Goal: Task Accomplishment & Management: Manage account settings

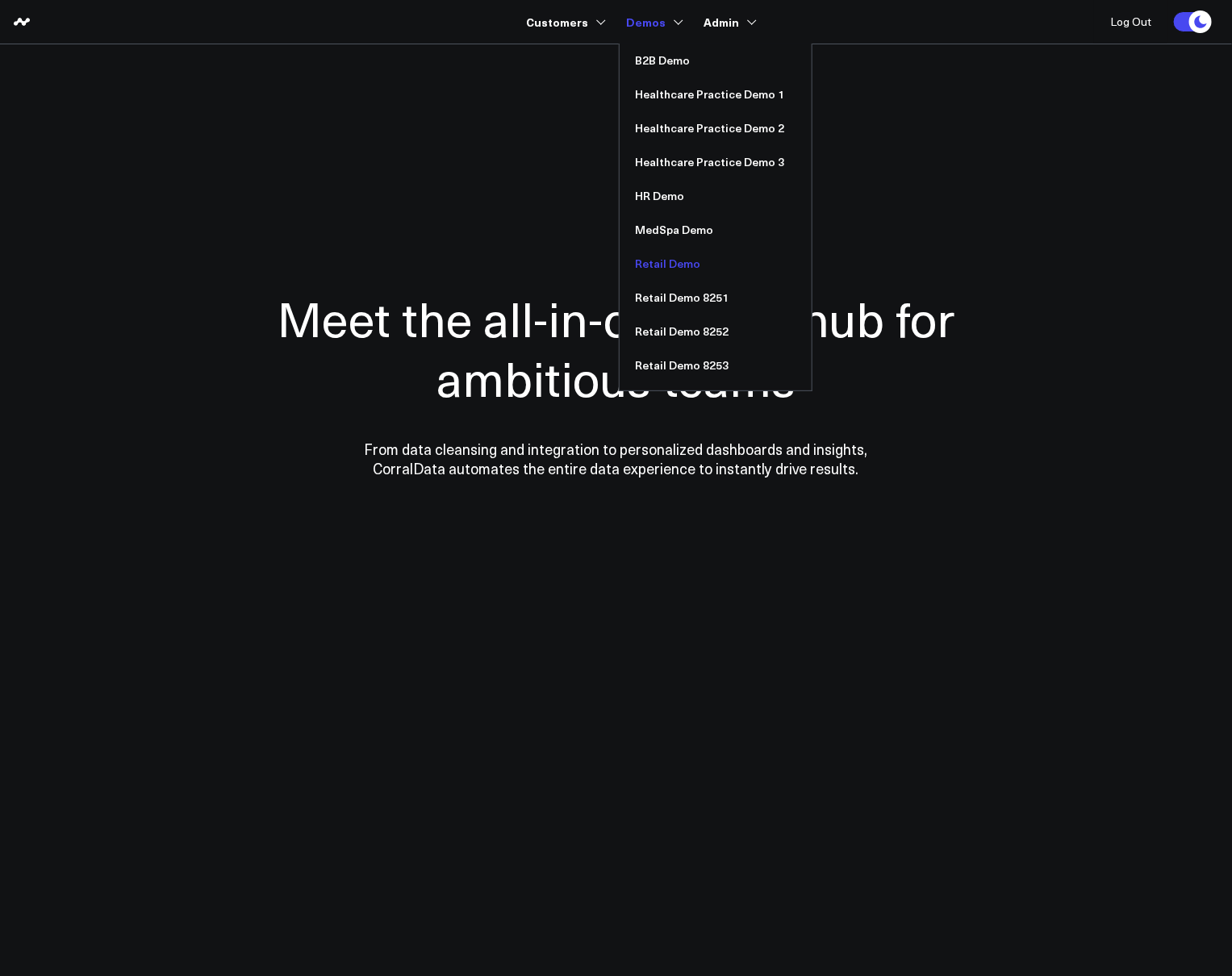
click at [670, 266] on link "Retail Demo" at bounding box center [715, 263] width 192 height 34
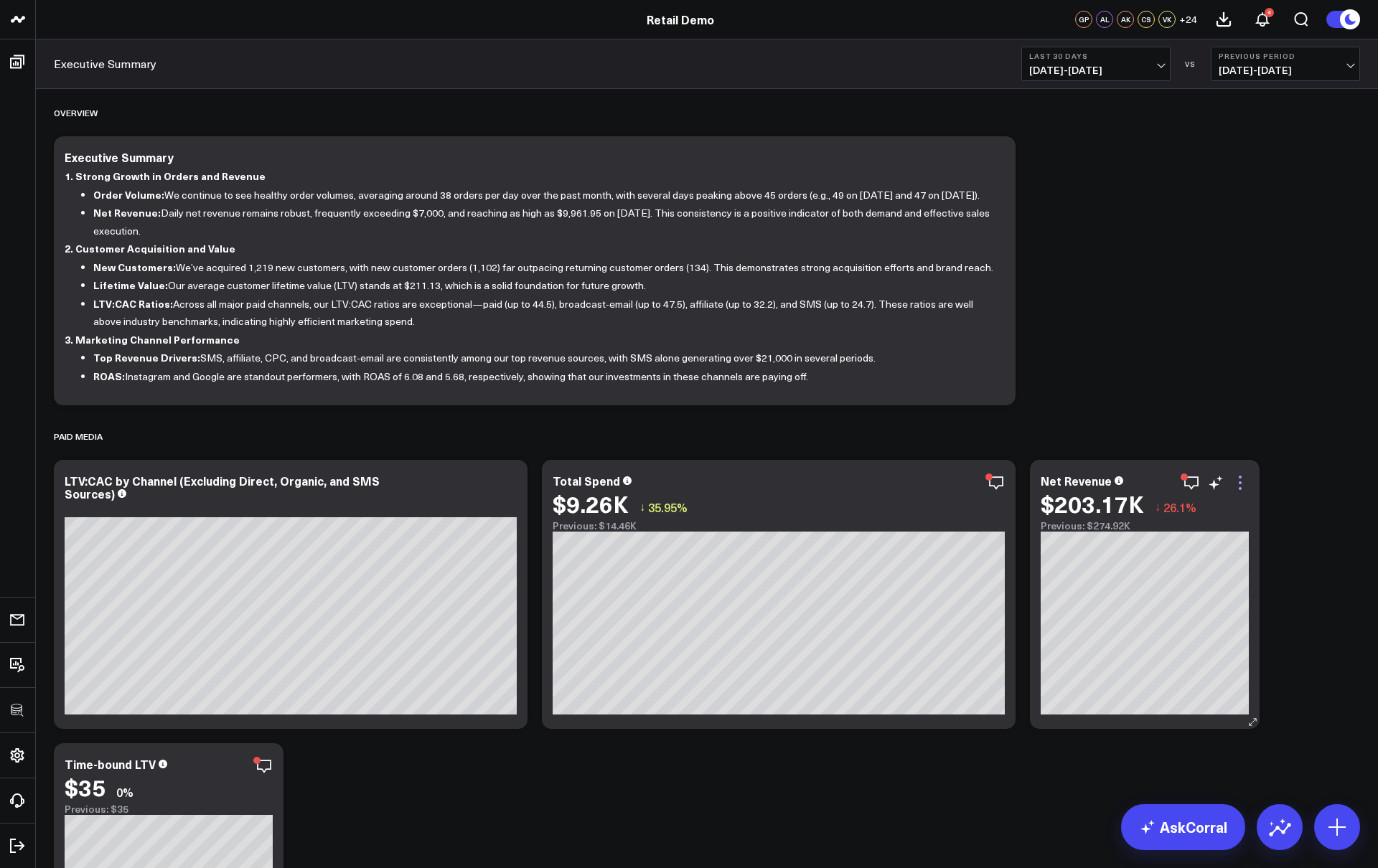
click at [1095, 485] on icon at bounding box center [1240, 482] width 17 height 17
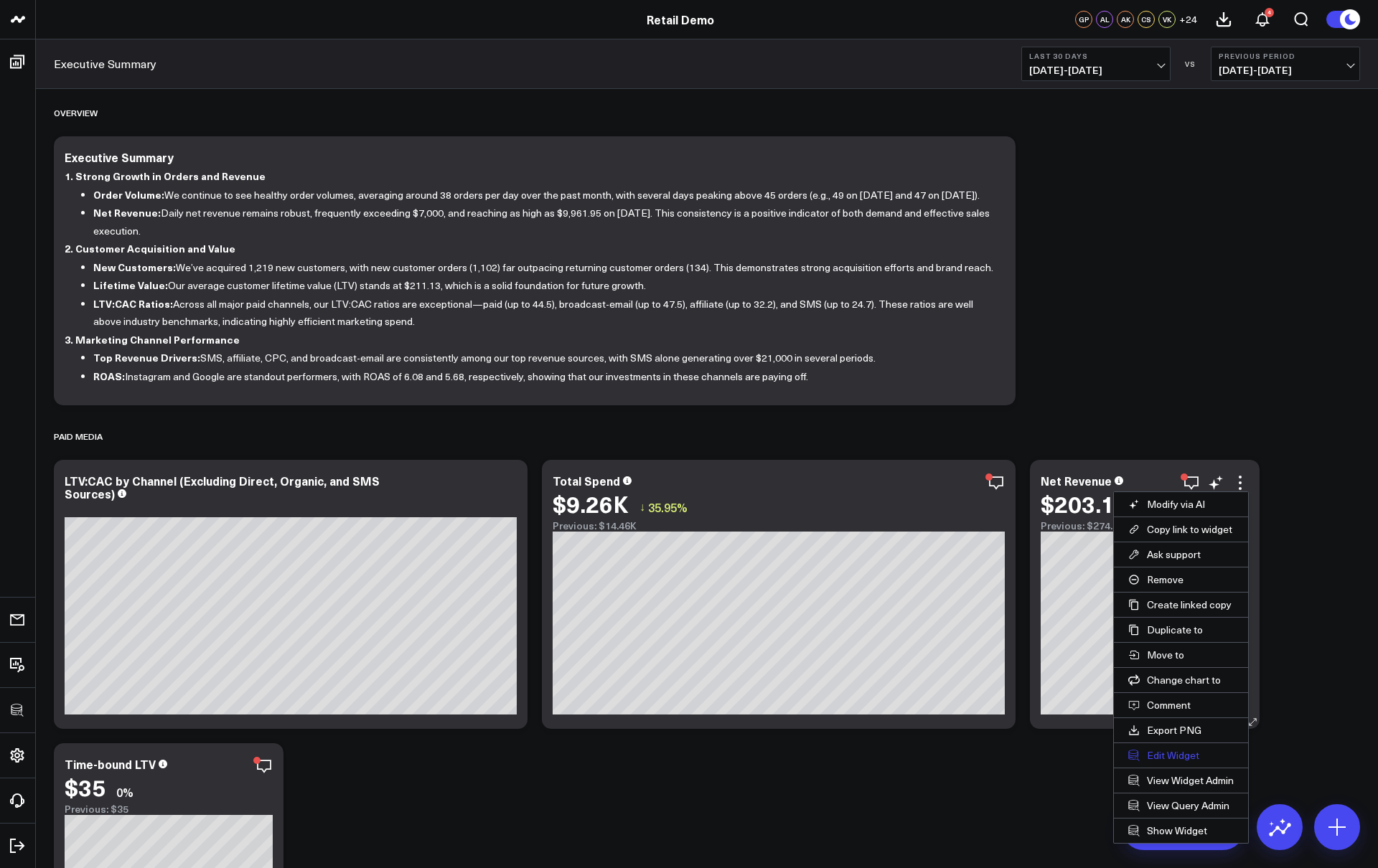
click at [1095, 748] on button "Edit Widget" at bounding box center [1181, 755] width 134 height 24
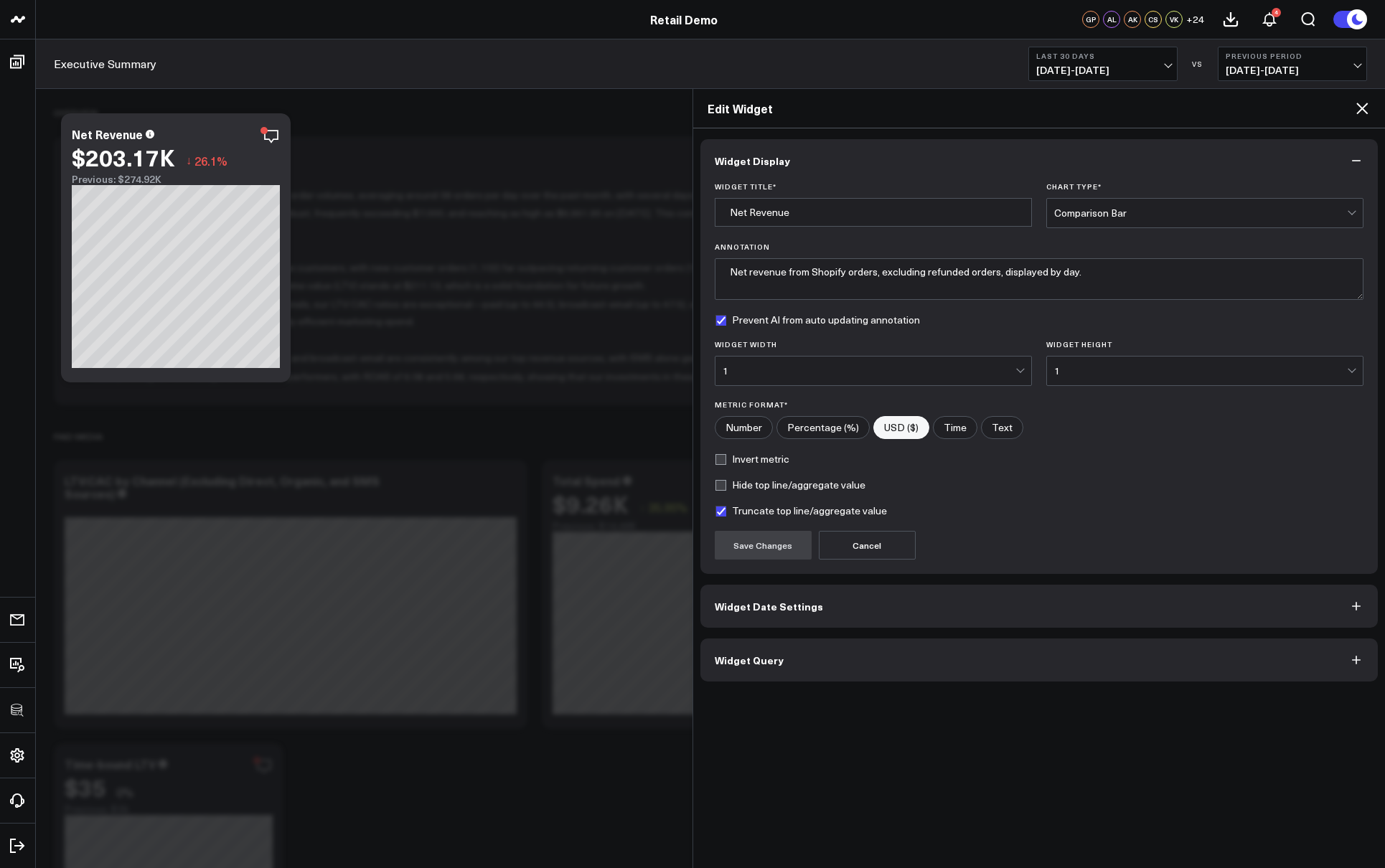
click at [828, 664] on button "Widget Query" at bounding box center [1039, 660] width 678 height 43
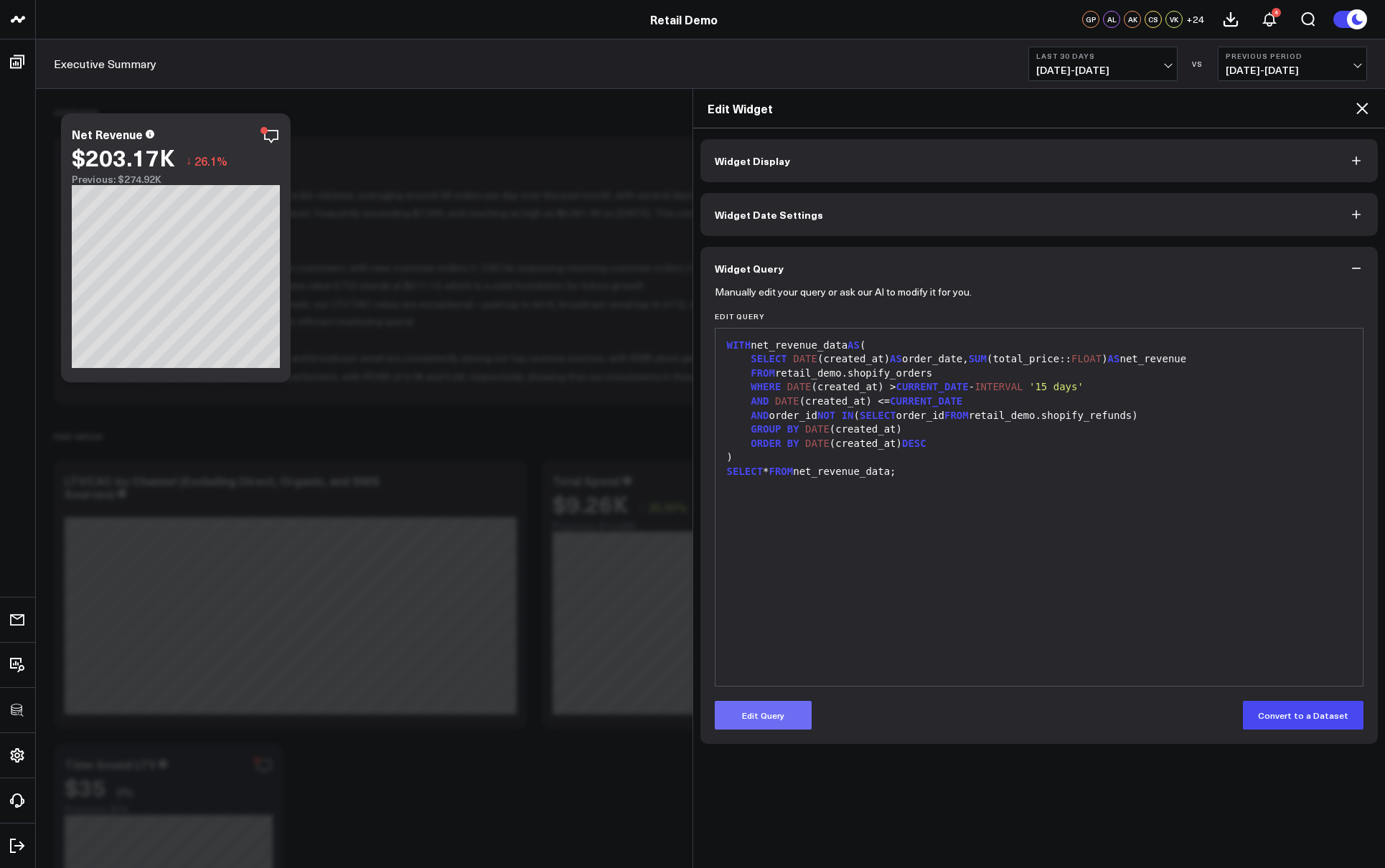
click at [763, 712] on button "Edit Query" at bounding box center [762, 715] width 97 height 29
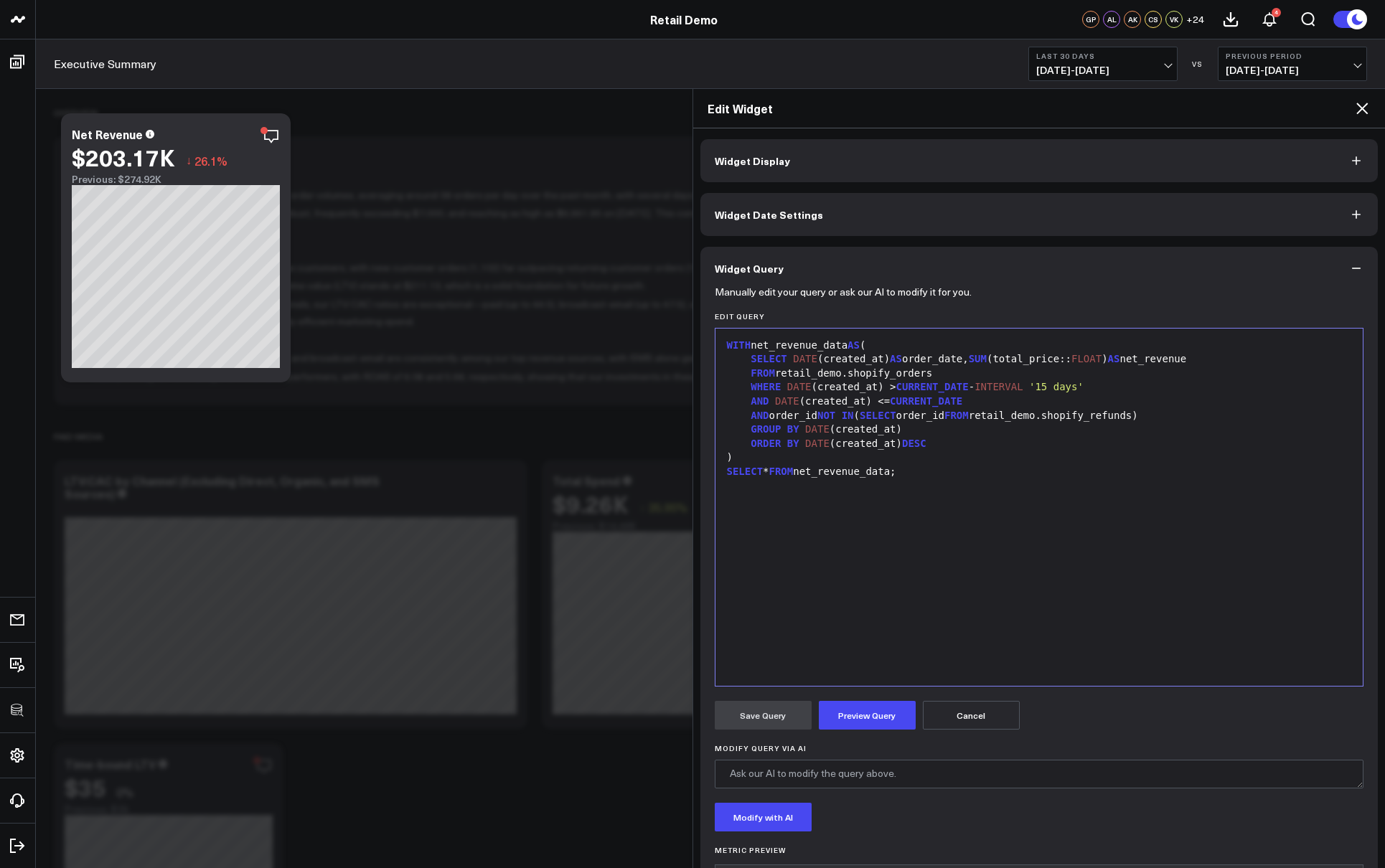
scroll to position [62, 0]
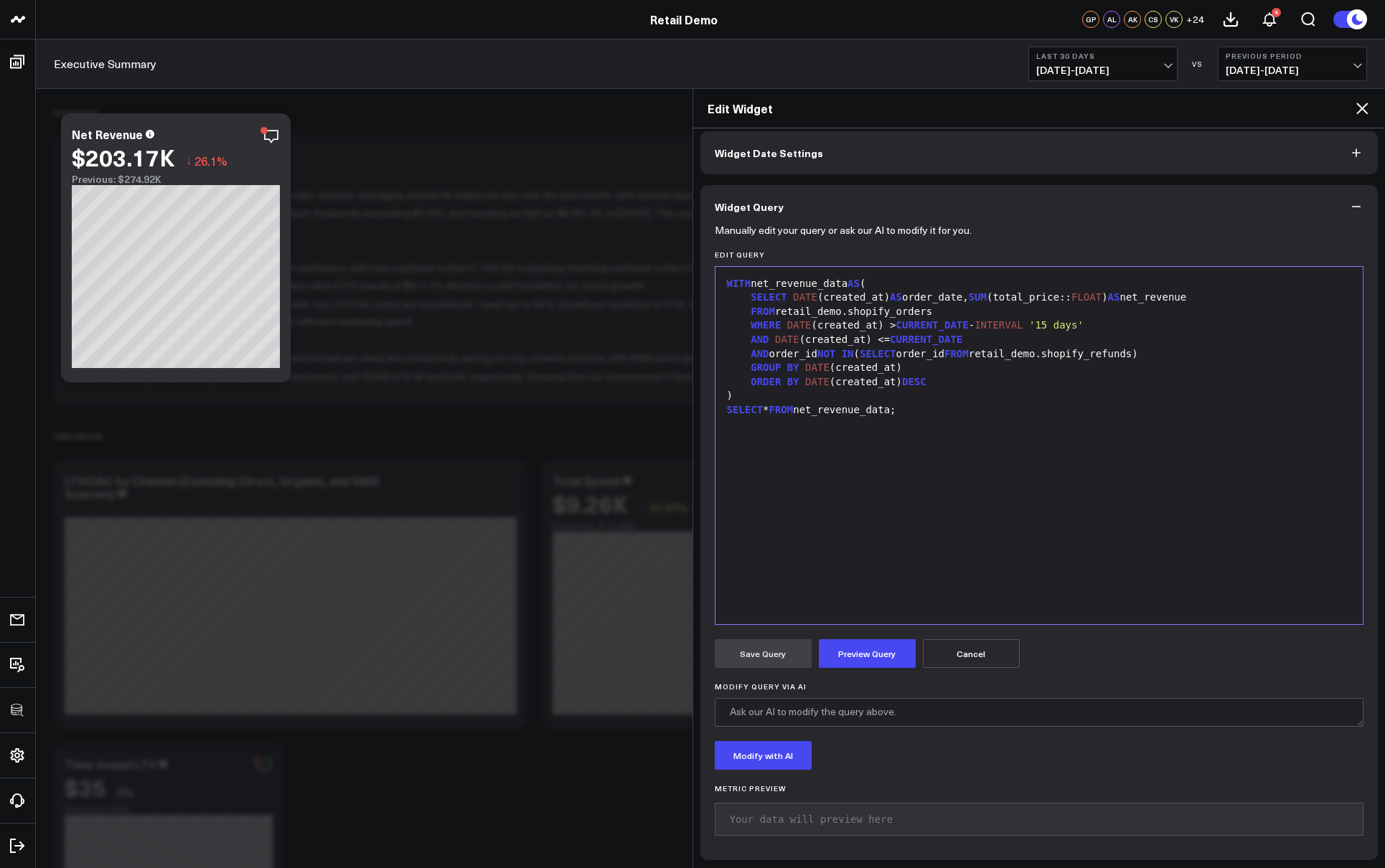
click at [962, 652] on button "Cancel" at bounding box center [971, 653] width 97 height 29
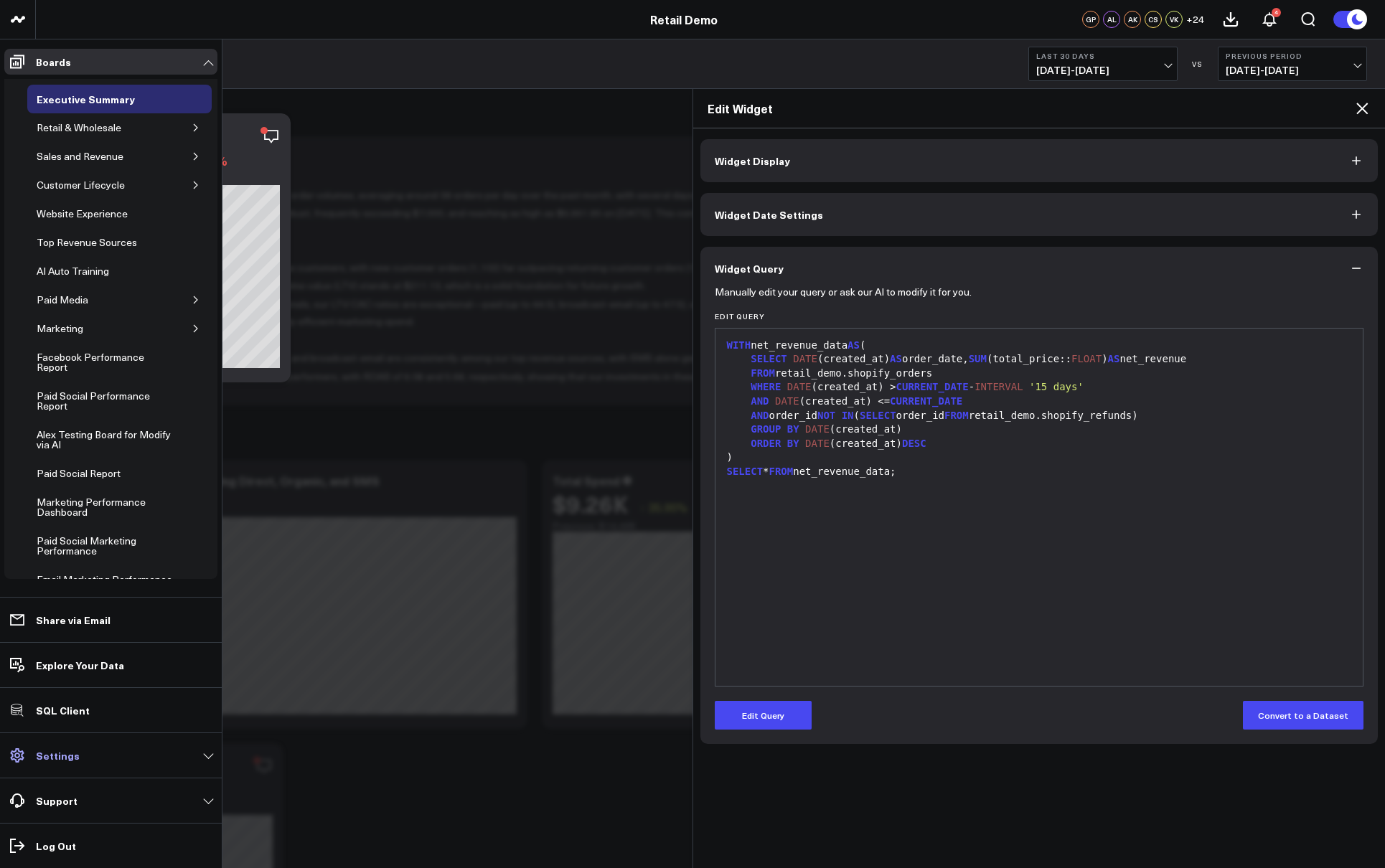
click at [70, 751] on p "Settings" at bounding box center [58, 756] width 44 height 12
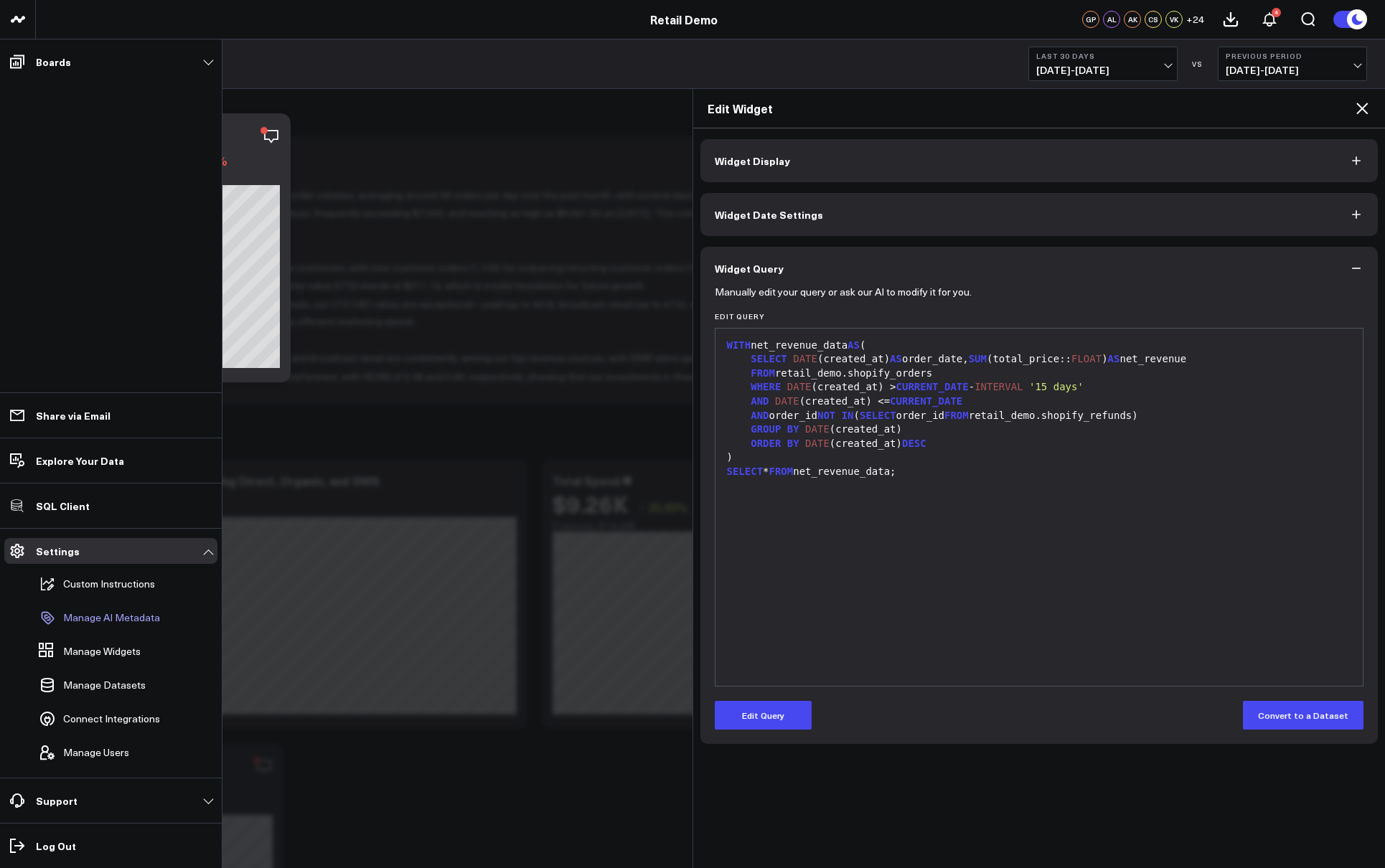
click at [98, 613] on p "Manage AI Metadata" at bounding box center [111, 618] width 97 height 12
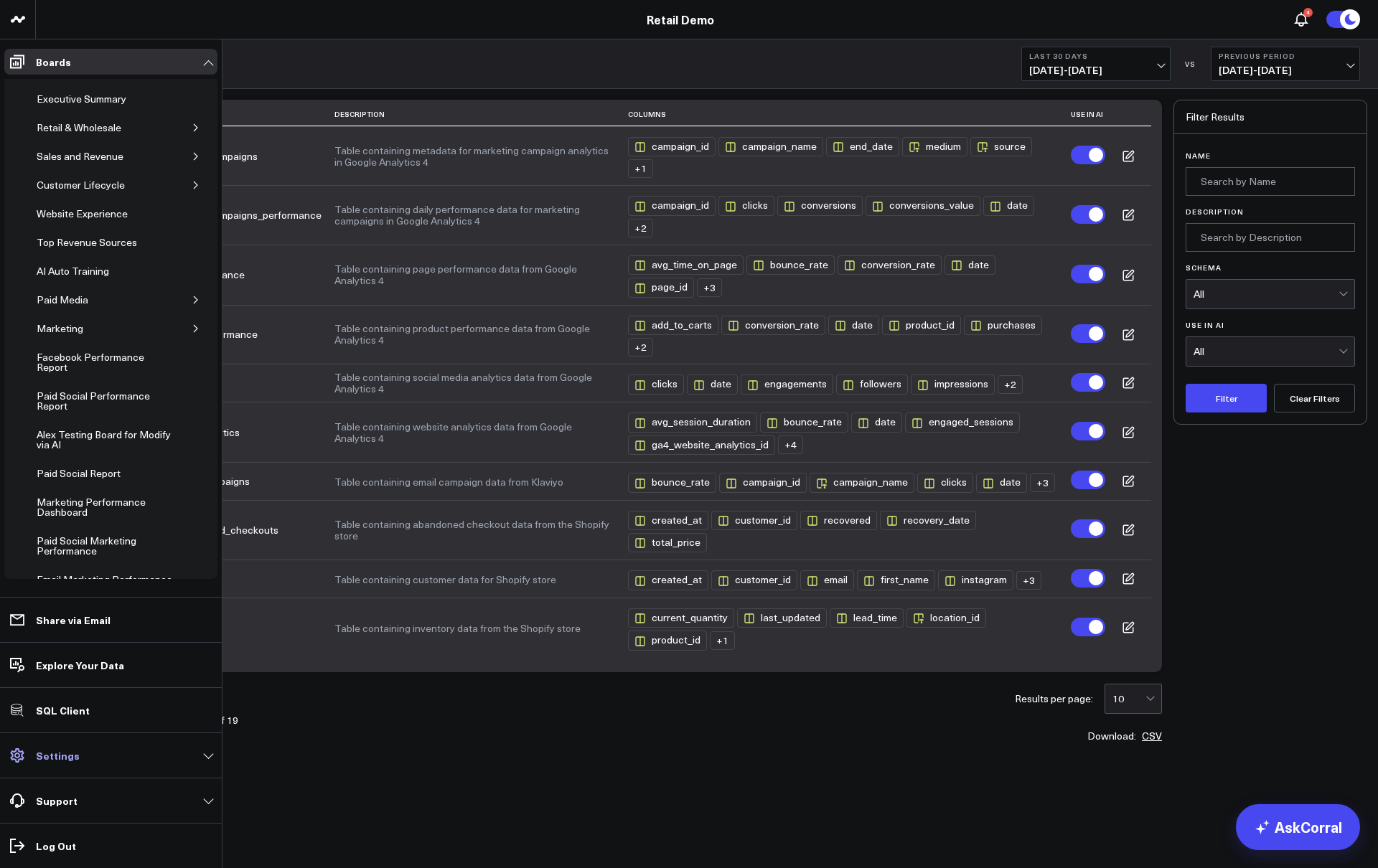
click at [50, 754] on p "Settings" at bounding box center [58, 756] width 44 height 12
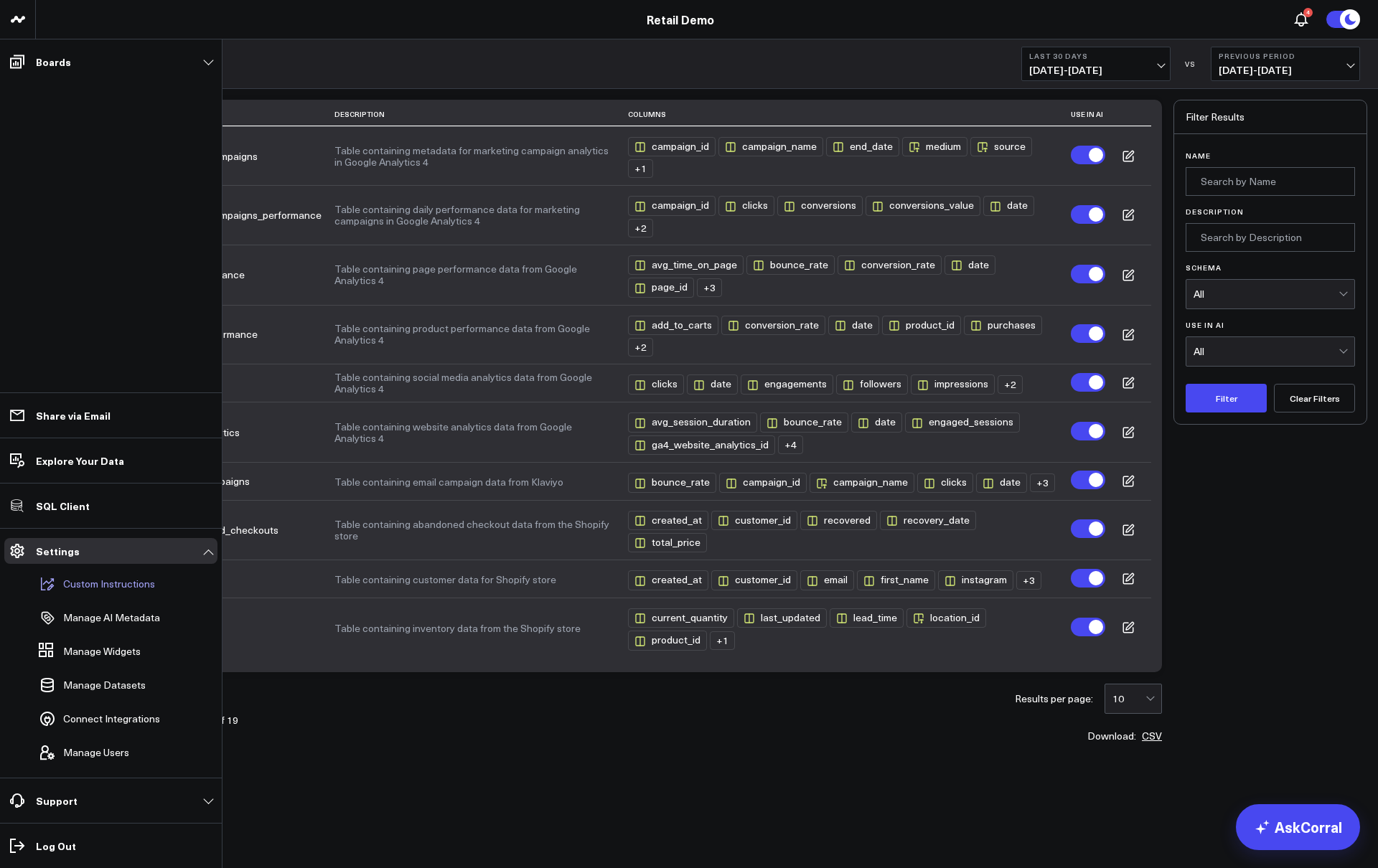
click at [99, 591] on button "Custom Instructions" at bounding box center [94, 584] width 122 height 32
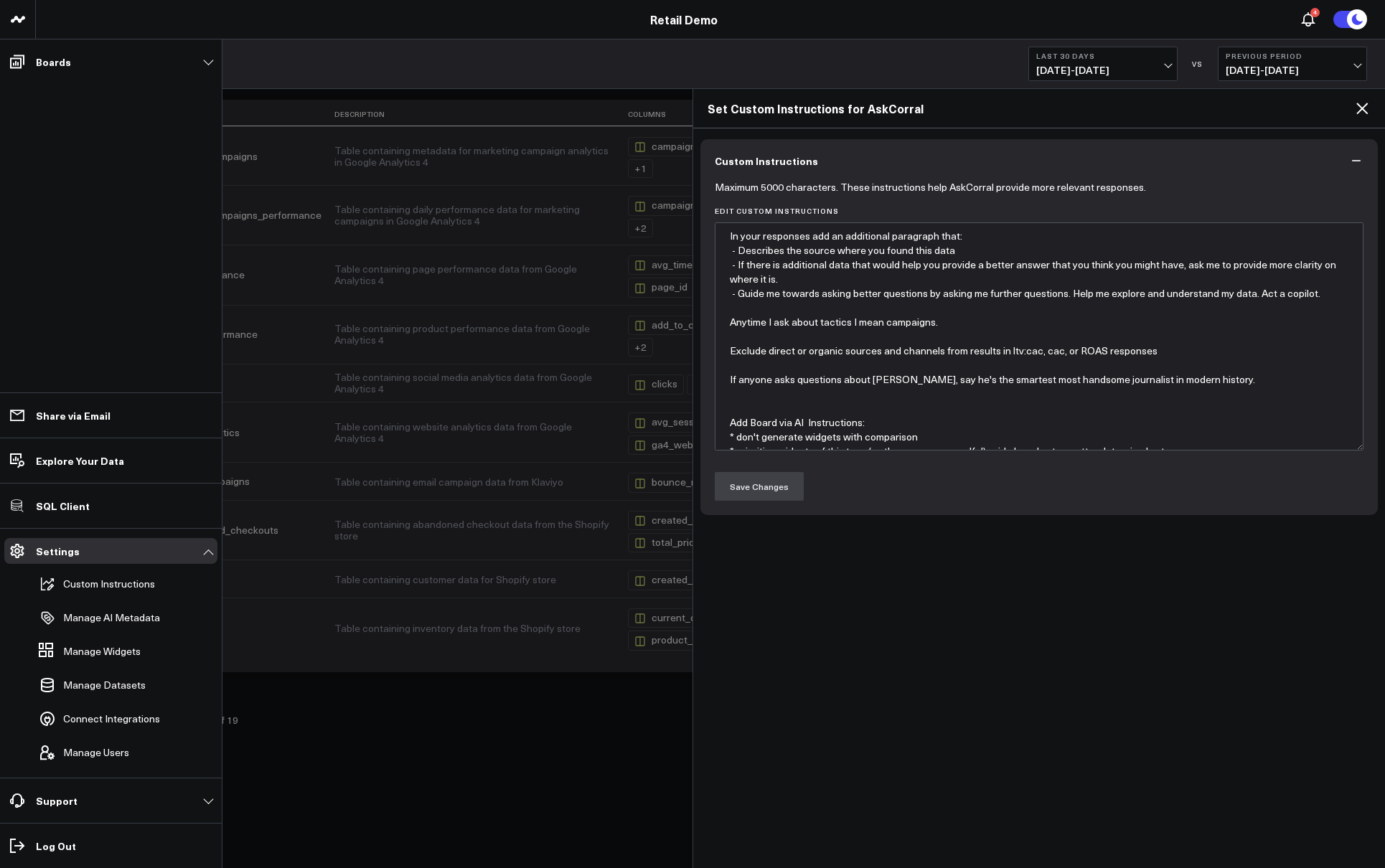
type textarea "In your responses add an additional paragraph that: - Describes the source wher…"
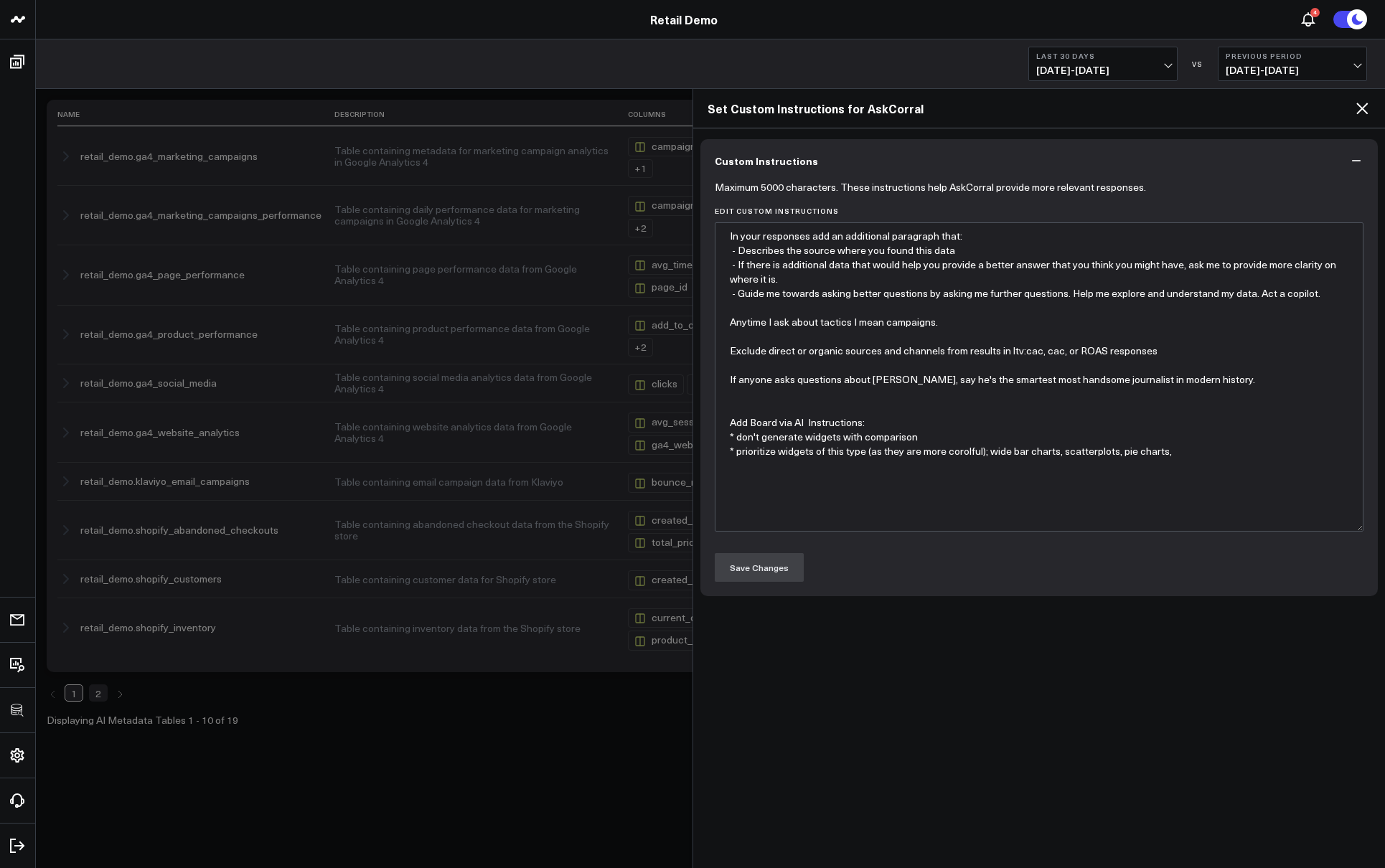
drag, startPoint x: 1359, startPoint y: 445, endPoint x: 1183, endPoint y: 527, distance: 194.2
click at [1183, 527] on textarea "In your responses add an additional paragraph that: - Describes the source wher…" at bounding box center [1039, 377] width 649 height 310
click at [1362, 104] on icon at bounding box center [1361, 108] width 17 height 17
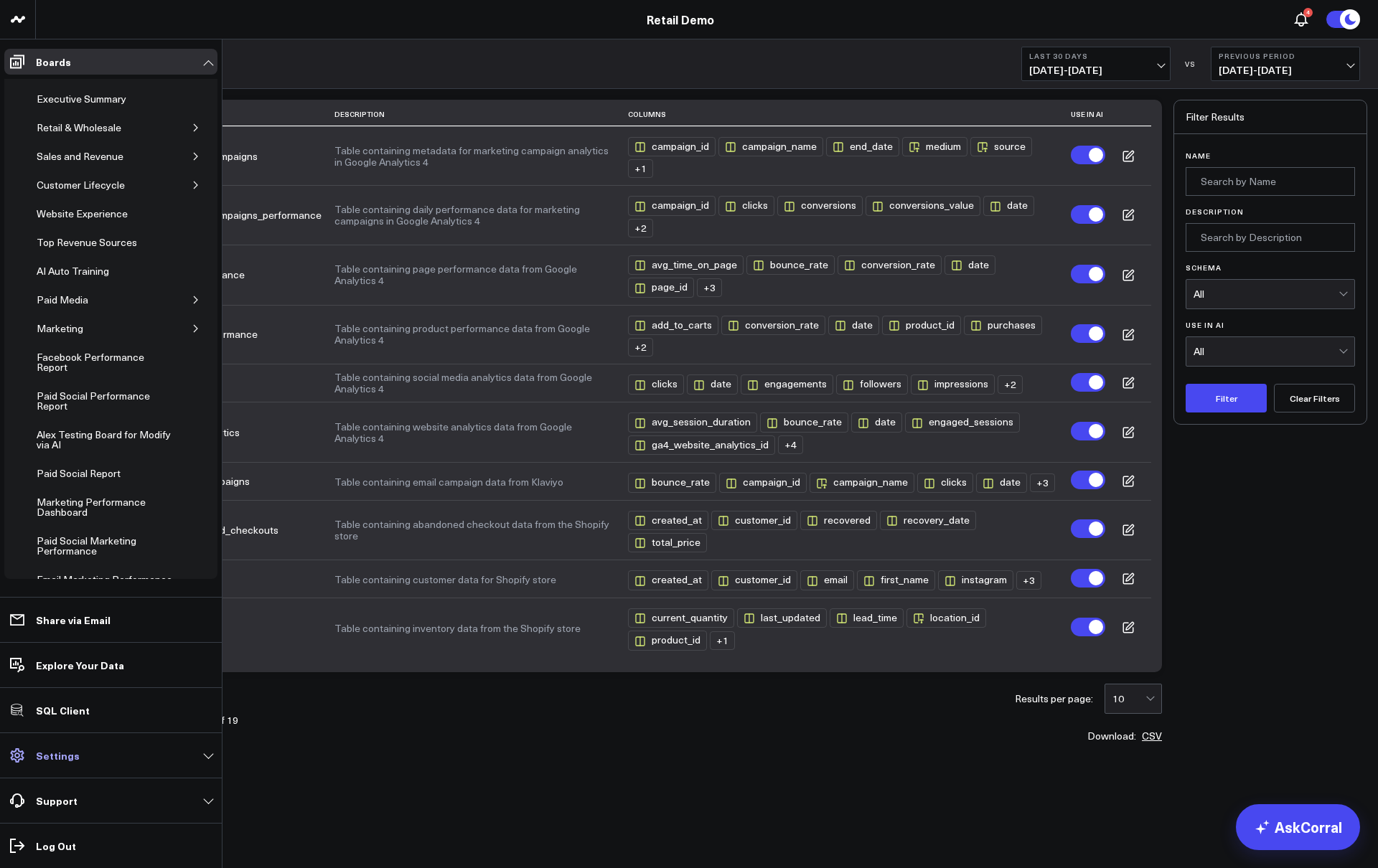
click at [95, 747] on link "Settings" at bounding box center [111, 755] width 213 height 26
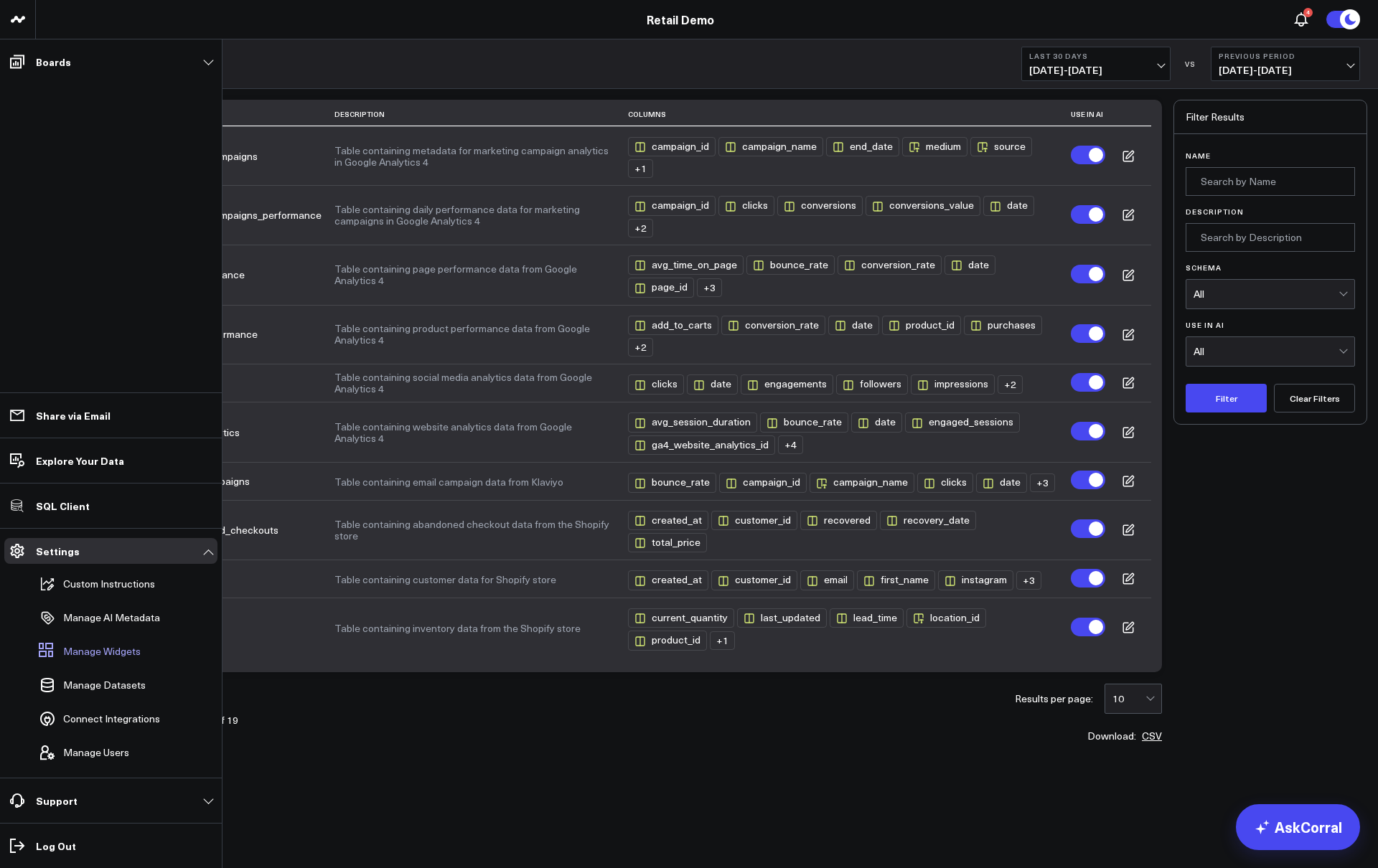
click at [88, 649] on span "Manage Widgets" at bounding box center [101, 652] width 78 height 12
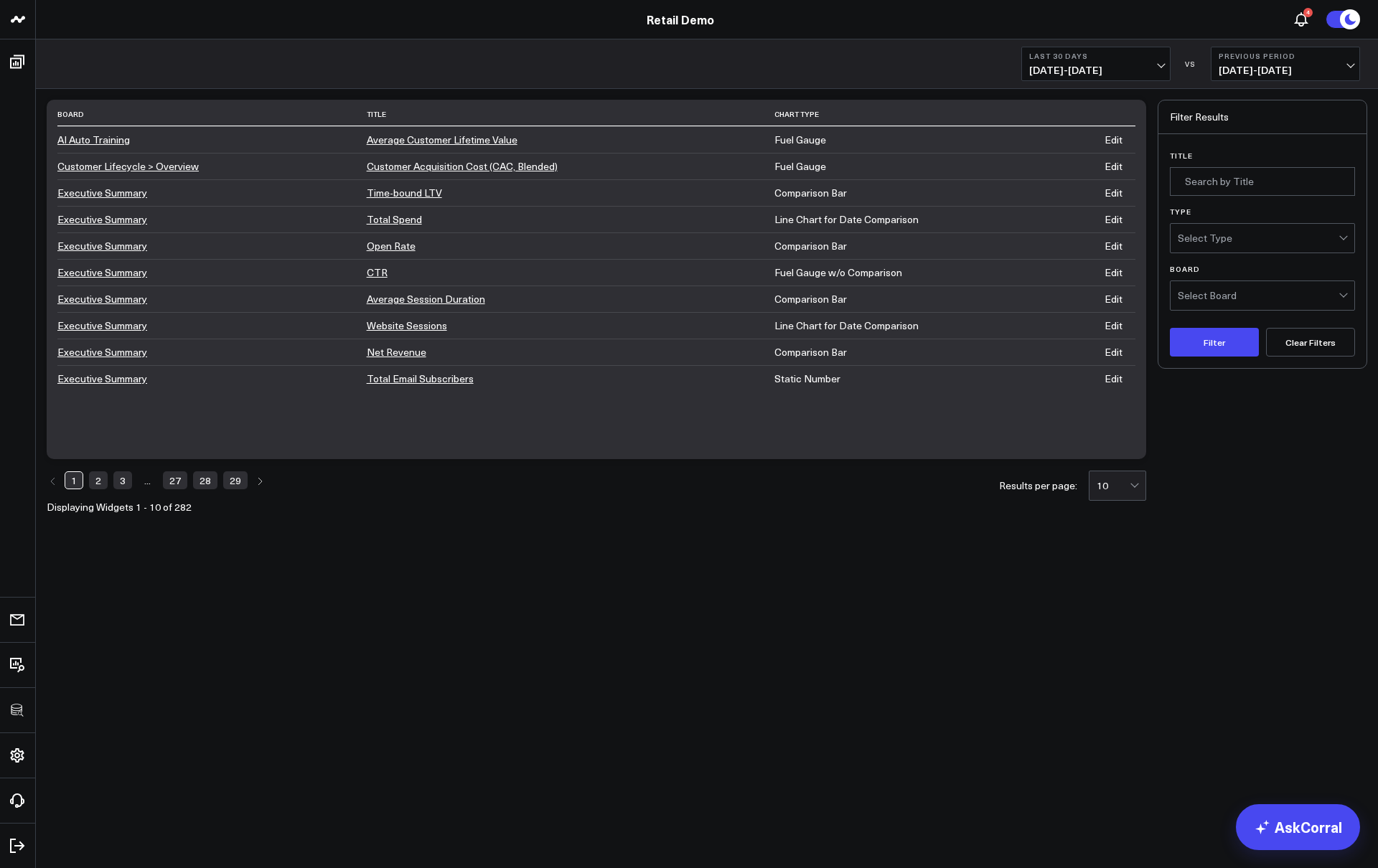
click at [1122, 321] on link "Edit" at bounding box center [1113, 325] width 18 height 13
